Goal: Complete application form

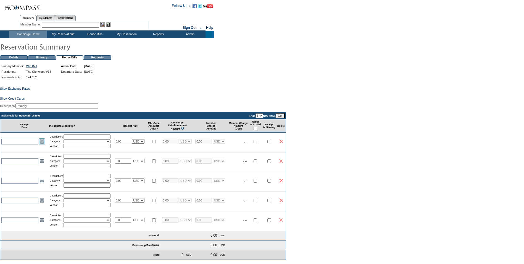
click at [41, 144] on link "Open the calendar popup." at bounding box center [42, 141] width 6 height 6
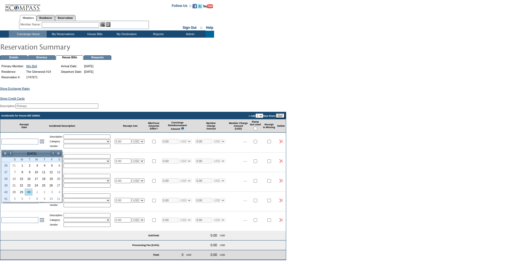
click at [28, 193] on link "30" at bounding box center [28, 192] width 7 height 6
type input "[DATE]"
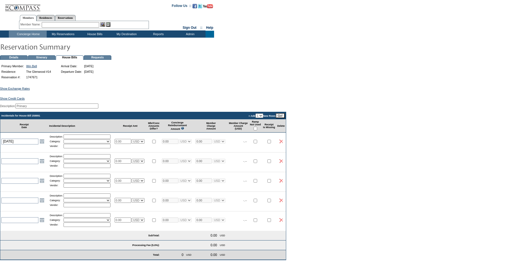
click at [72, 139] on input "text" at bounding box center [87, 136] width 47 height 4
type input "Arrival Groceries"
click at [85, 148] on input "text" at bounding box center [87, 146] width 47 height 4
type input "Smiths"
click at [82, 143] on select "Activities Additional Housekeeping Amenities Access Fee Bath Amenities Reimburs…" at bounding box center [87, 141] width 47 height 4
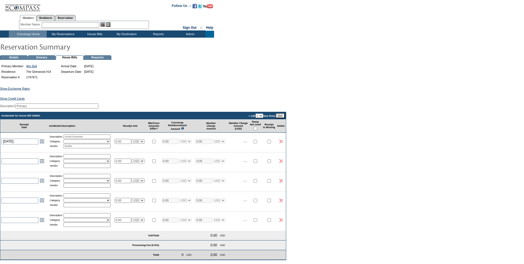
select select "11"
click at [66, 143] on select "Activities Additional Housekeeping Amenities Access Fee Bath Amenities Reimburs…" at bounding box center [87, 141] width 47 height 4
drag, startPoint x: 129, startPoint y: 146, endPoint x: 94, endPoint y: 149, distance: 35.8
click at [94, 149] on tr "[DATE] [DATE] Open the calendar popup. << < [DATE] > >> S M T W T F S 36 31 1 2…" at bounding box center [143, 140] width 286 height 17
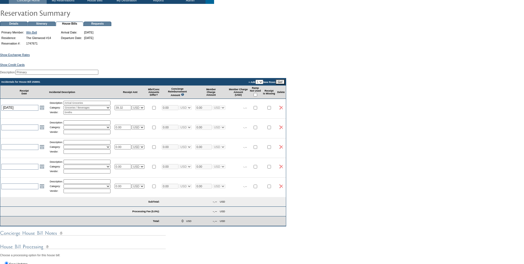
scroll to position [83, 0]
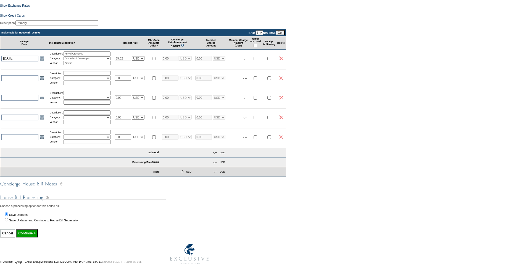
type input "39.32"
select select "1"
type input "39.32"
select select "1"
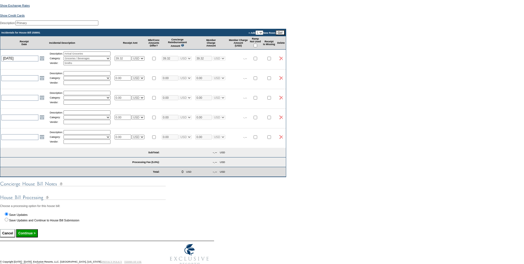
click at [172, 210] on div "Choose a processing option for this house bill: Save Updates Save Updates and C…" at bounding box center [262, 206] width 524 height 38
click at [28, 237] on input "Continue >" at bounding box center [27, 233] width 22 height 8
type input "Processing..."
